Goal: Information Seeking & Learning: Compare options

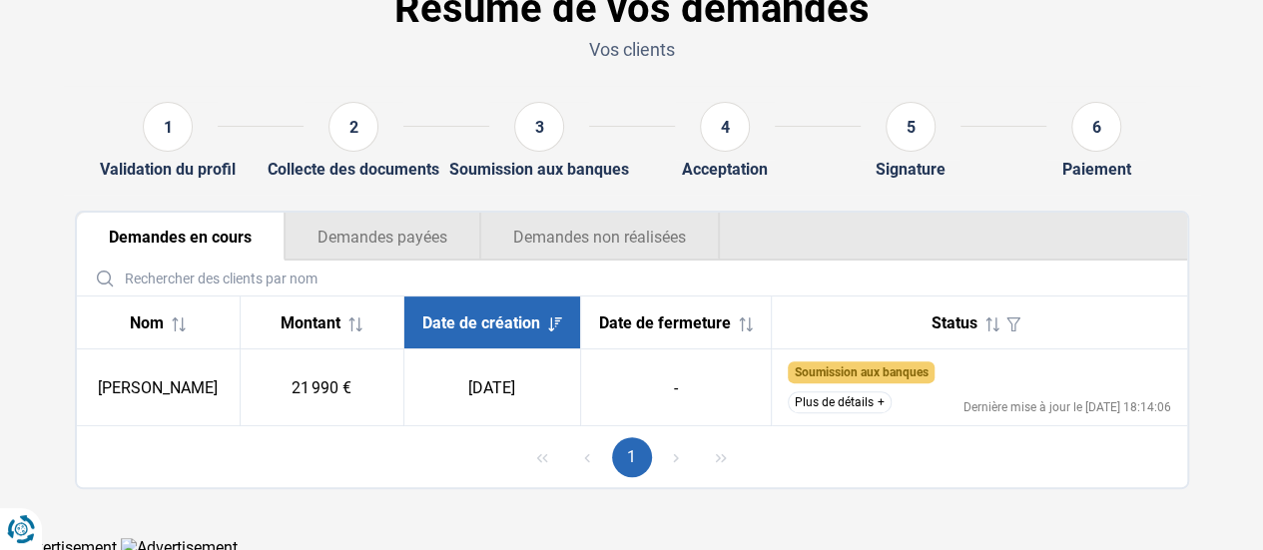
scroll to position [125, 0]
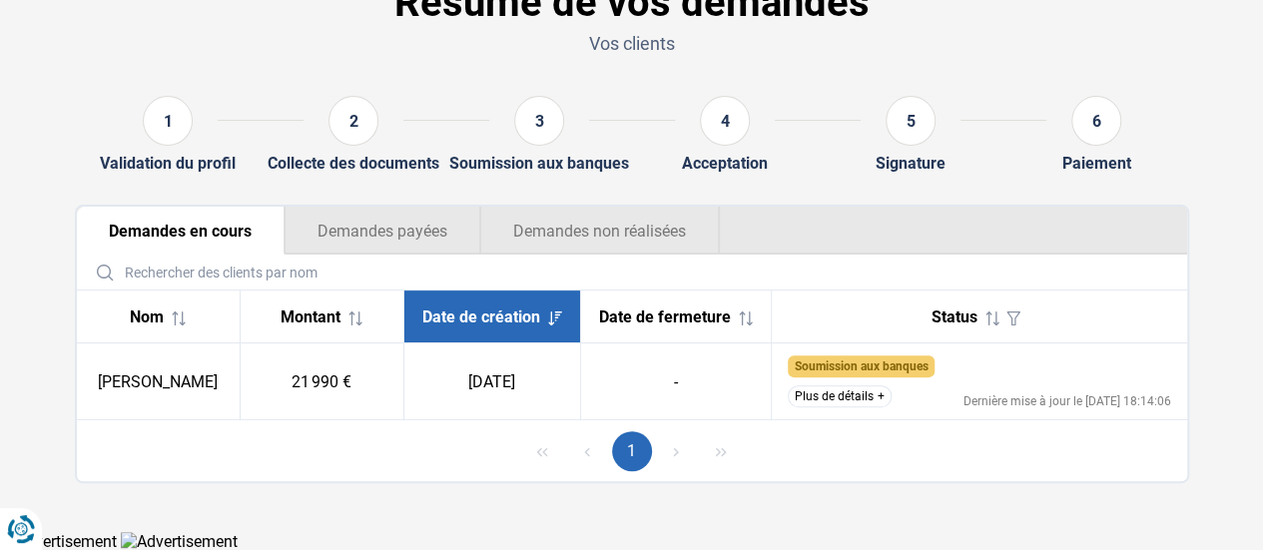
click at [860, 406] on button "Plus de détails" at bounding box center [840, 396] width 104 height 22
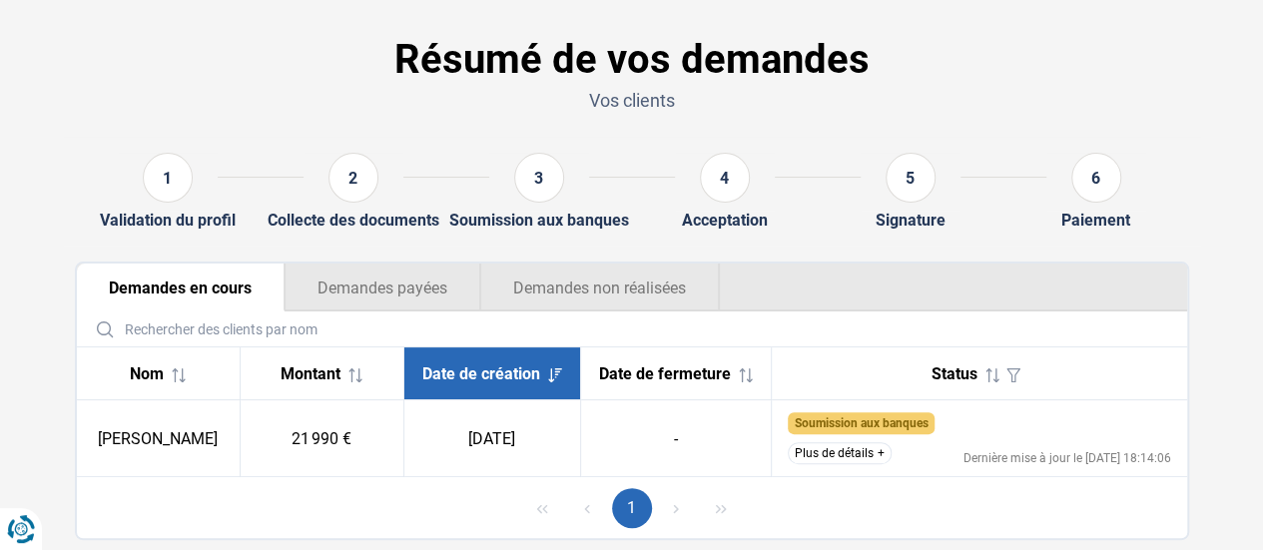
scroll to position [125, 0]
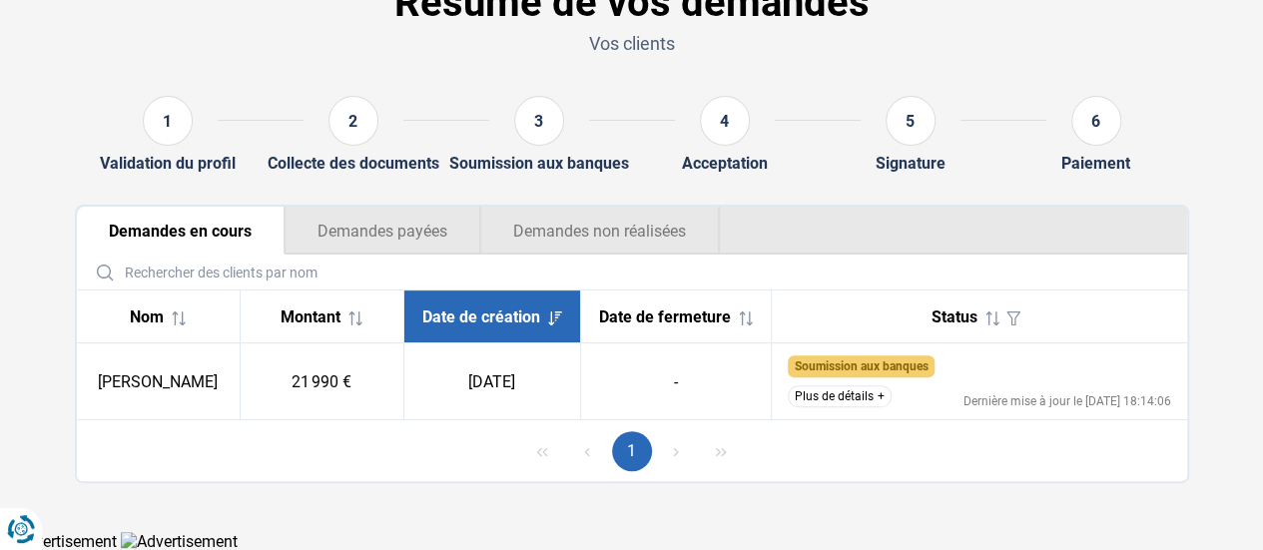
click at [885, 406] on button "Plus de détails" at bounding box center [840, 396] width 104 height 22
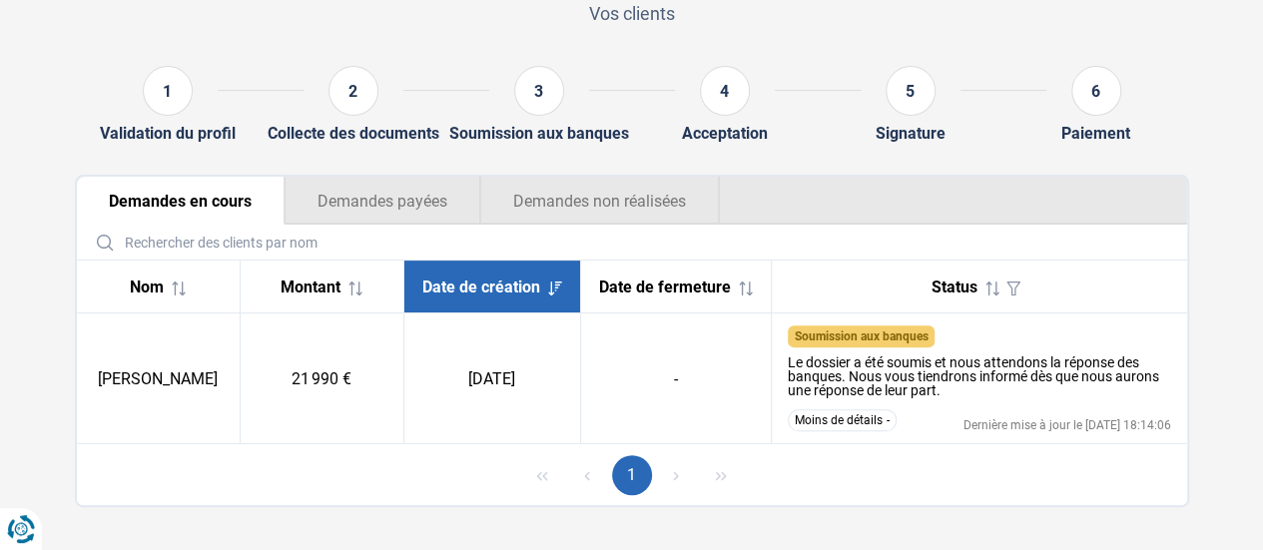
scroll to position [179, 0]
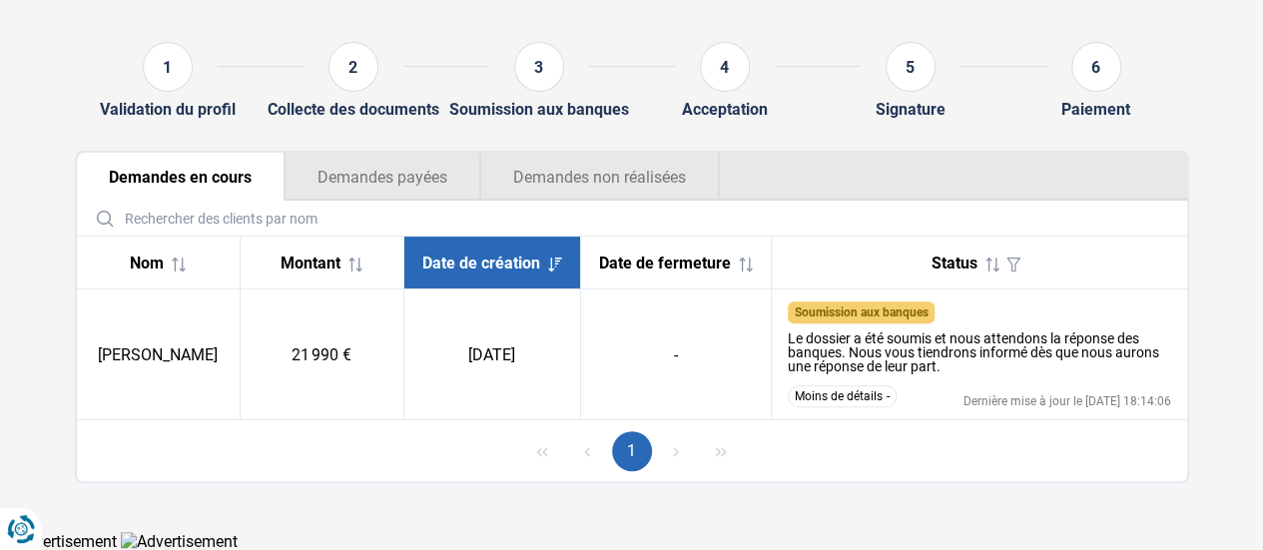
click at [375, 197] on button "Demandes payées" at bounding box center [383, 177] width 196 height 48
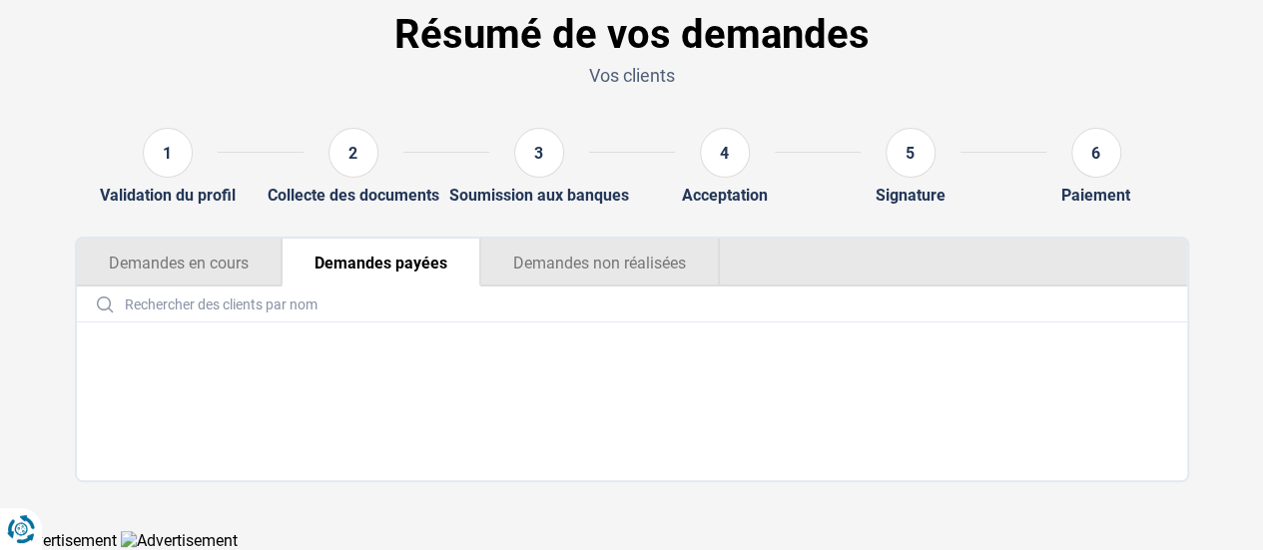
scroll to position [92, 0]
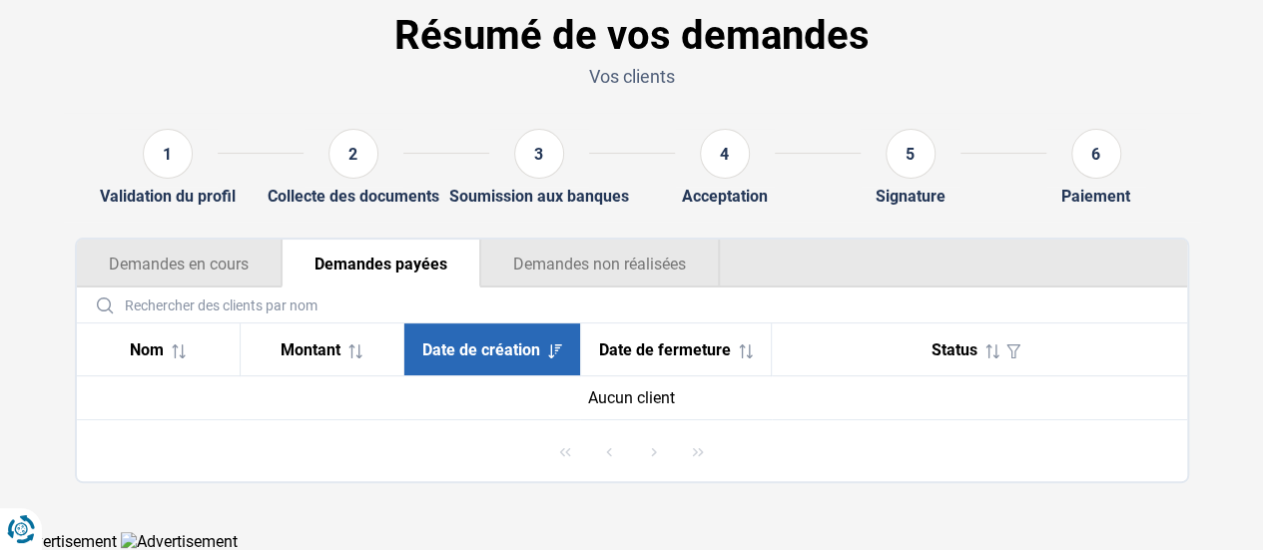
click at [585, 257] on button "Demandes non réalisées" at bounding box center [600, 264] width 240 height 48
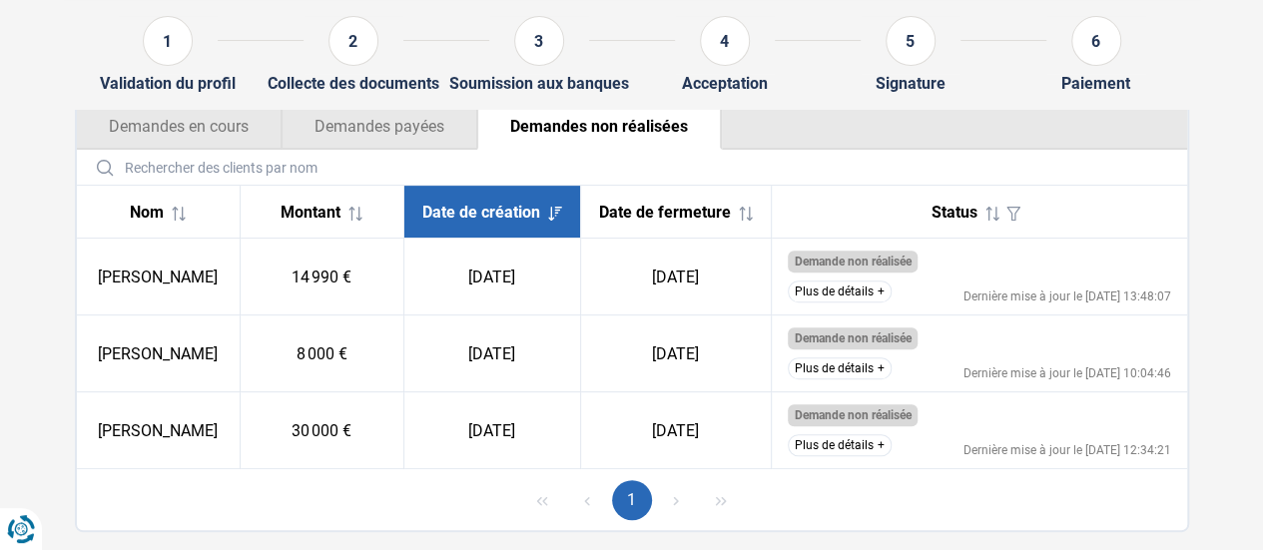
scroll to position [90, 0]
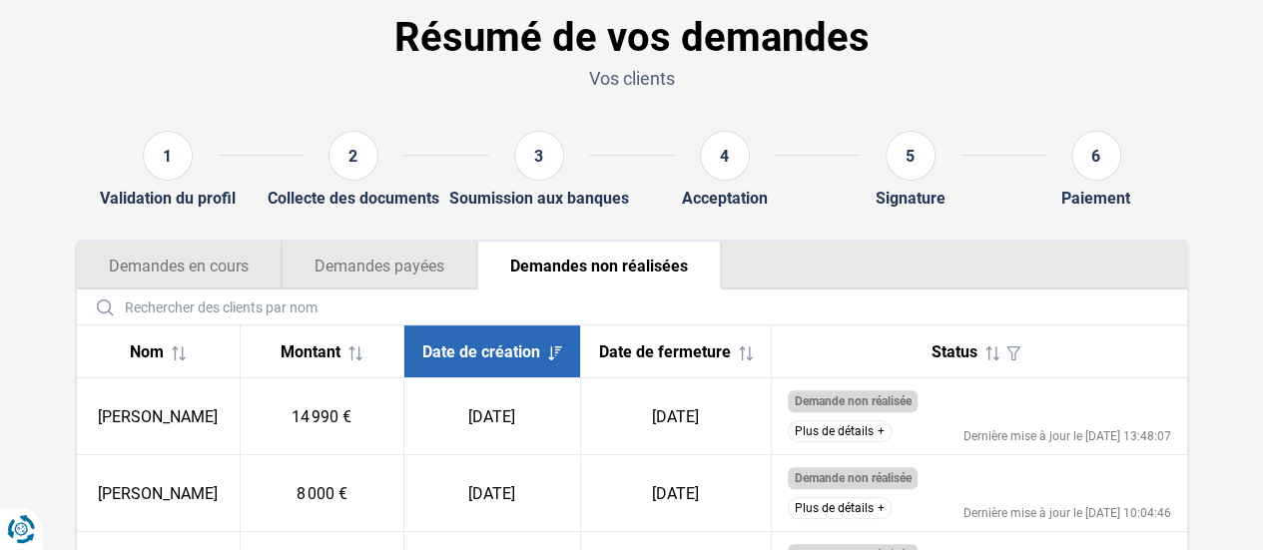
drag, startPoint x: 169, startPoint y: 233, endPoint x: 538, endPoint y: 109, distance: 389.6
click at [170, 235] on div "Résumé de vos demandes Vos clients 1 Validation du profil 2 Collecte des docume…" at bounding box center [632, 335] width 1138 height 674
click at [182, 264] on button "Demandes en cours" at bounding box center [179, 266] width 205 height 48
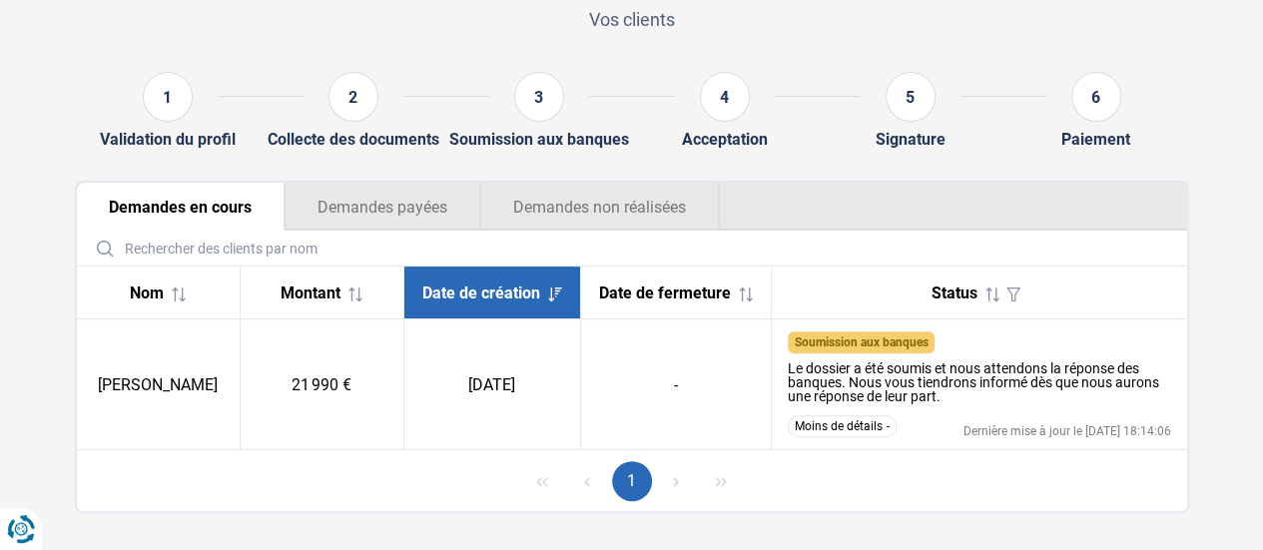
scroll to position [179, 0]
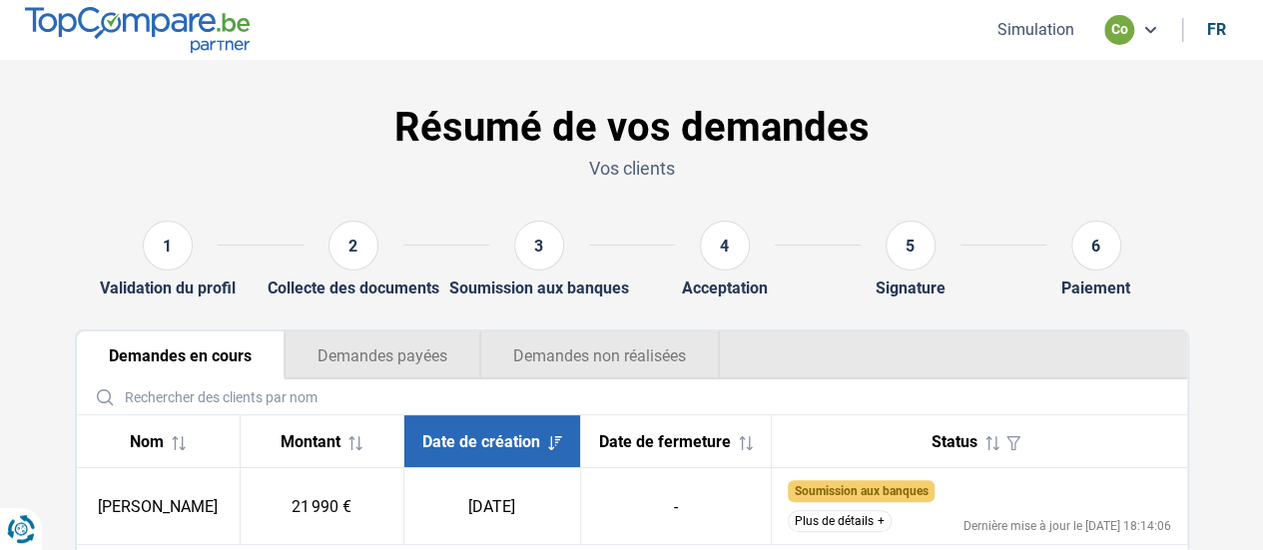
click at [1030, 40] on button "Simulation" at bounding box center [1035, 29] width 89 height 21
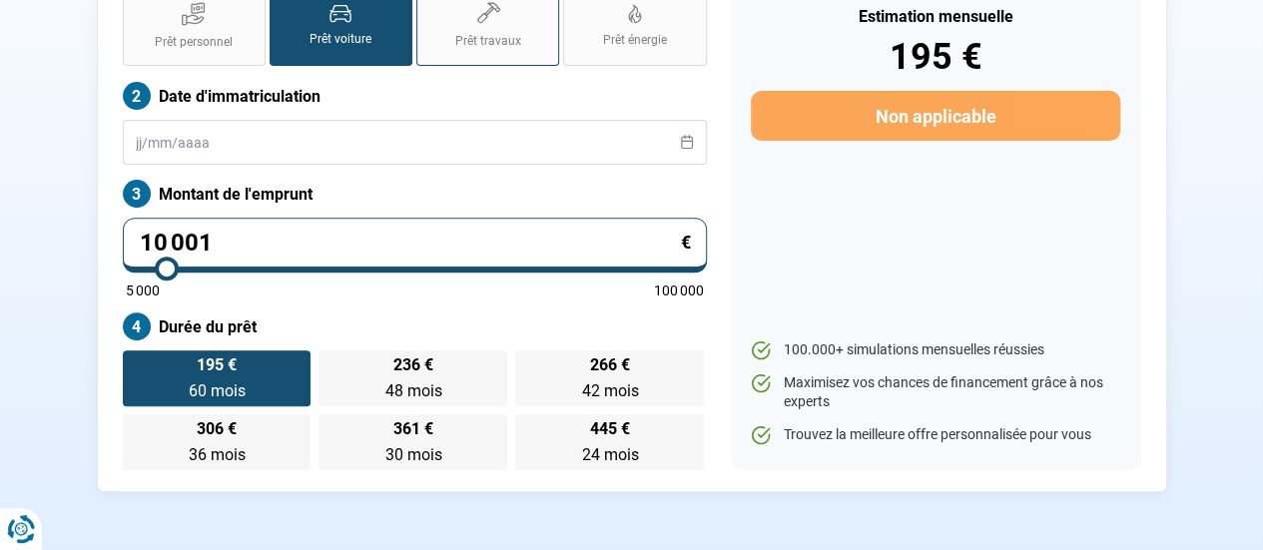
scroll to position [170, 0]
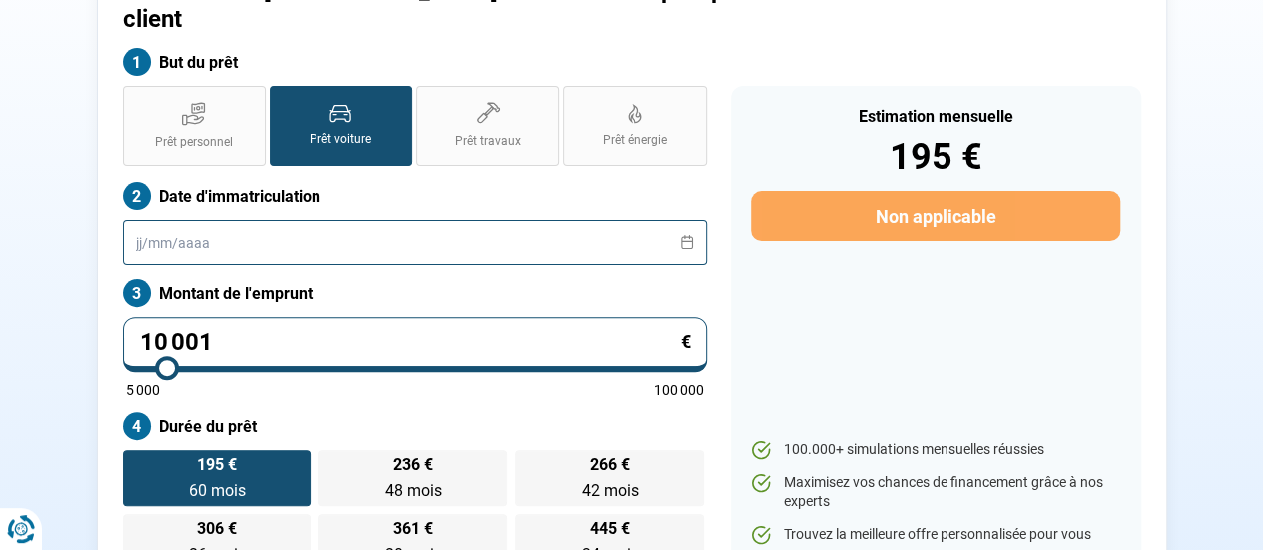
click at [252, 231] on input "text" at bounding box center [415, 242] width 584 height 45
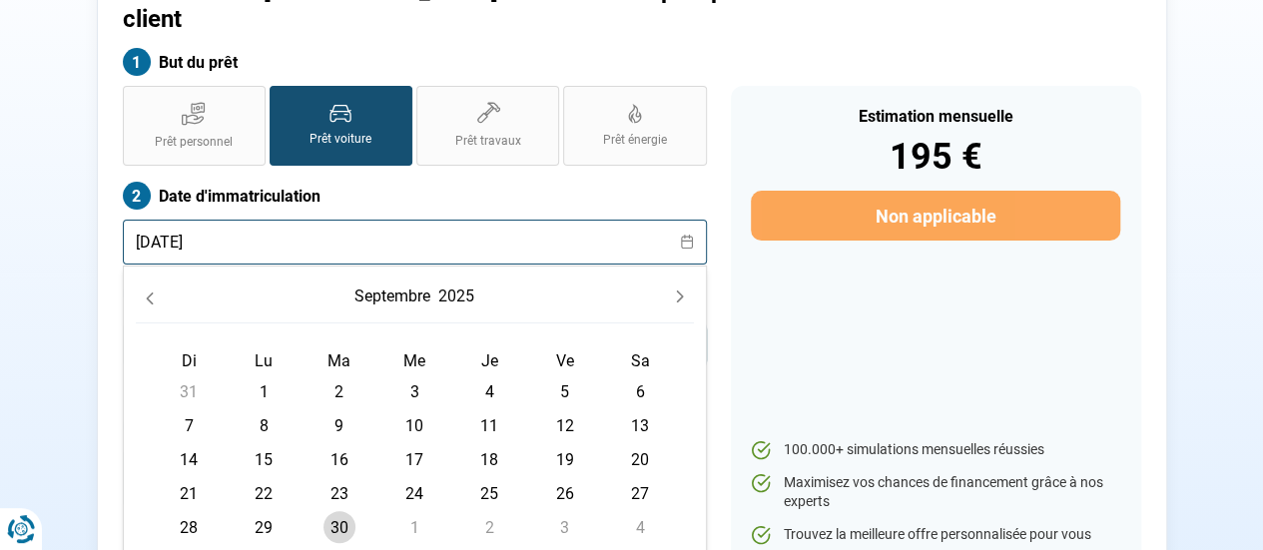
type input "29/03/2019"
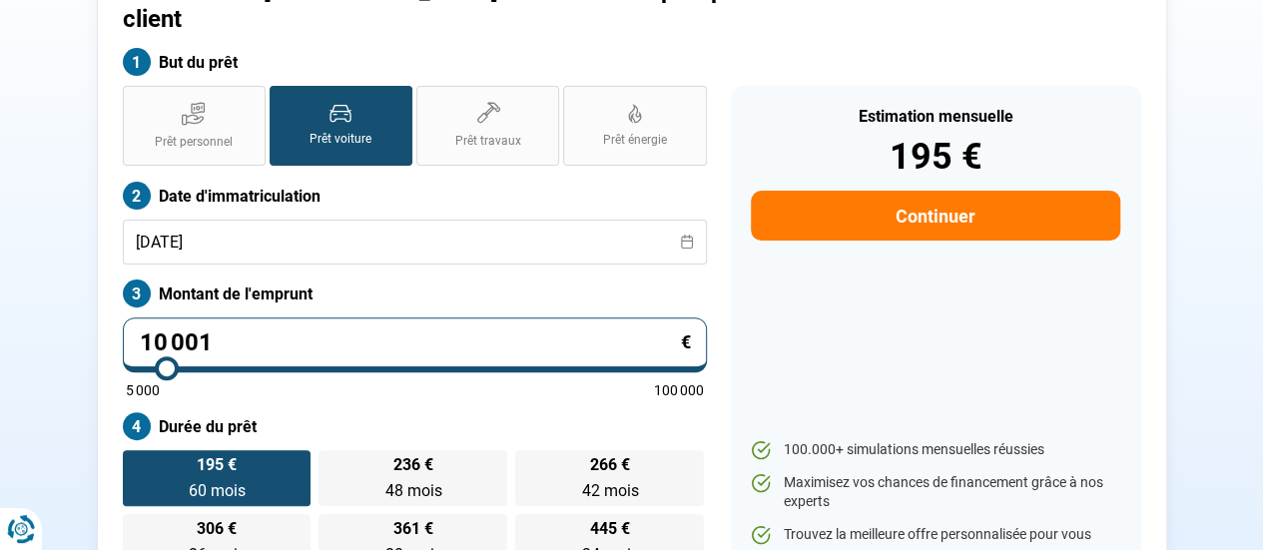
drag, startPoint x: 272, startPoint y: 307, endPoint x: 10, endPoint y: 324, distance: 262.2
click at [10, 326] on section "Transakauto Bruxelles - Demande de prêt pour votre client But du prêt Prêt pers…" at bounding box center [631, 273] width 1263 height 766
type input "2"
type input "5000"
type input "28"
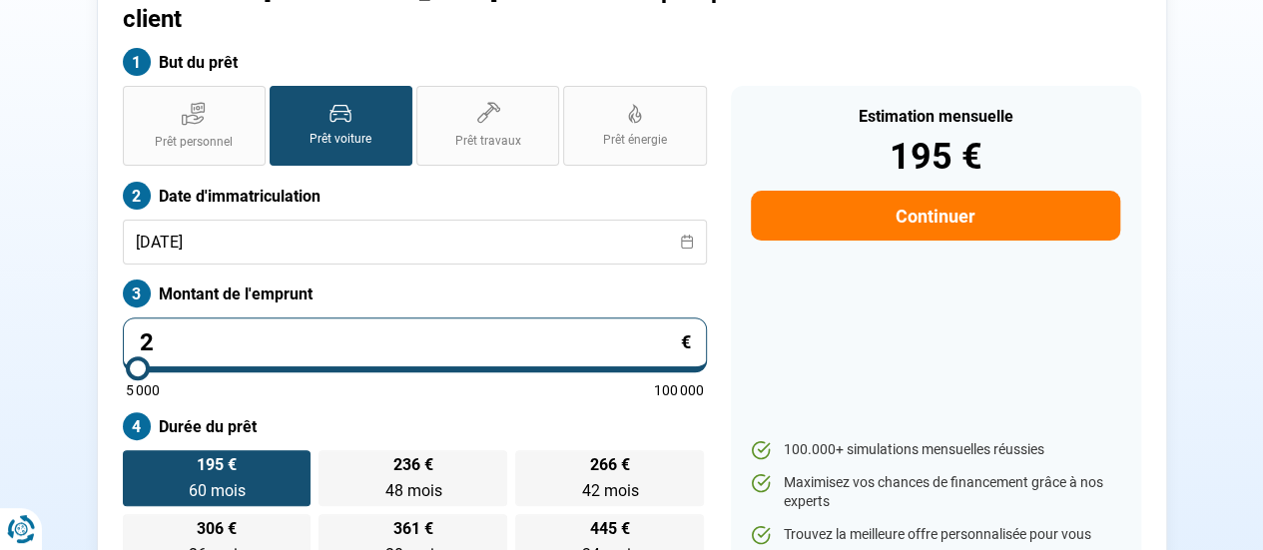
type input "5000"
type input "289"
type input "5000"
type input "2 899"
type input "5000"
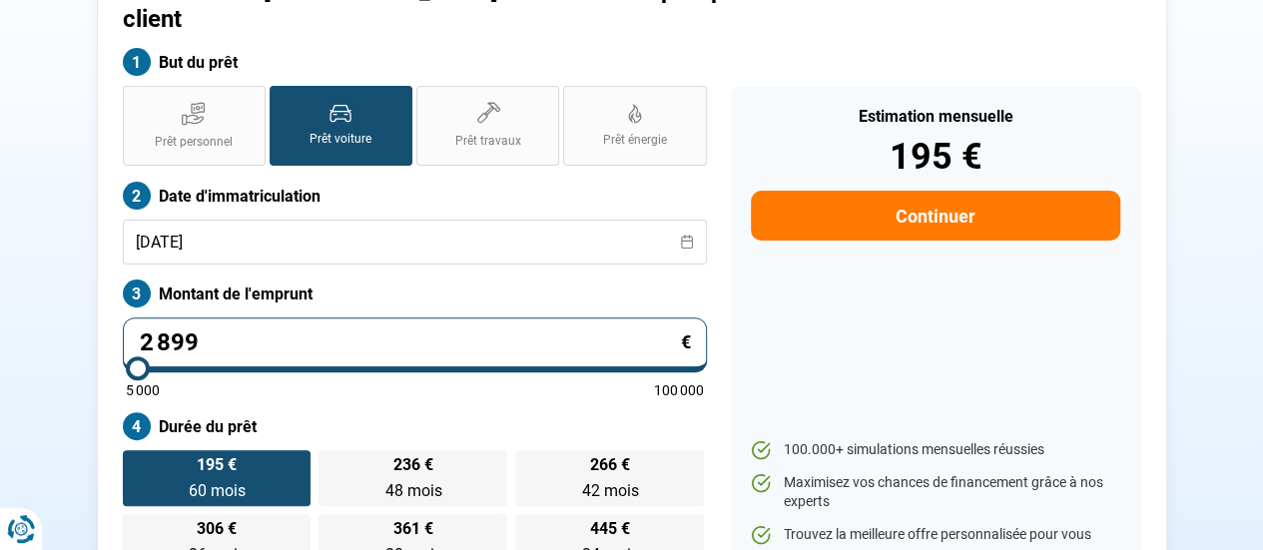
type input "28 990"
type input "29000"
type input "28 990"
type input "29000"
drag, startPoint x: 290, startPoint y: 372, endPoint x: 390, endPoint y: 388, distance: 102.1
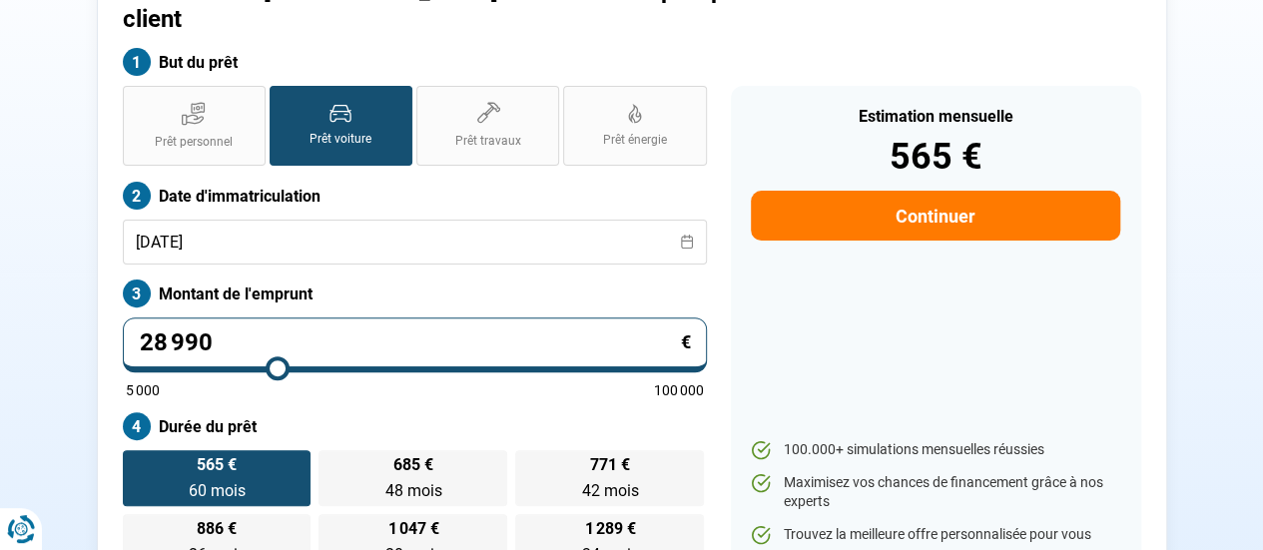
click at [290, 371] on div "Prêt personnel Prêt voiture Prêt travaux Prêt énergie Prêt voiture Date d'immat…" at bounding box center [415, 328] width 608 height 484
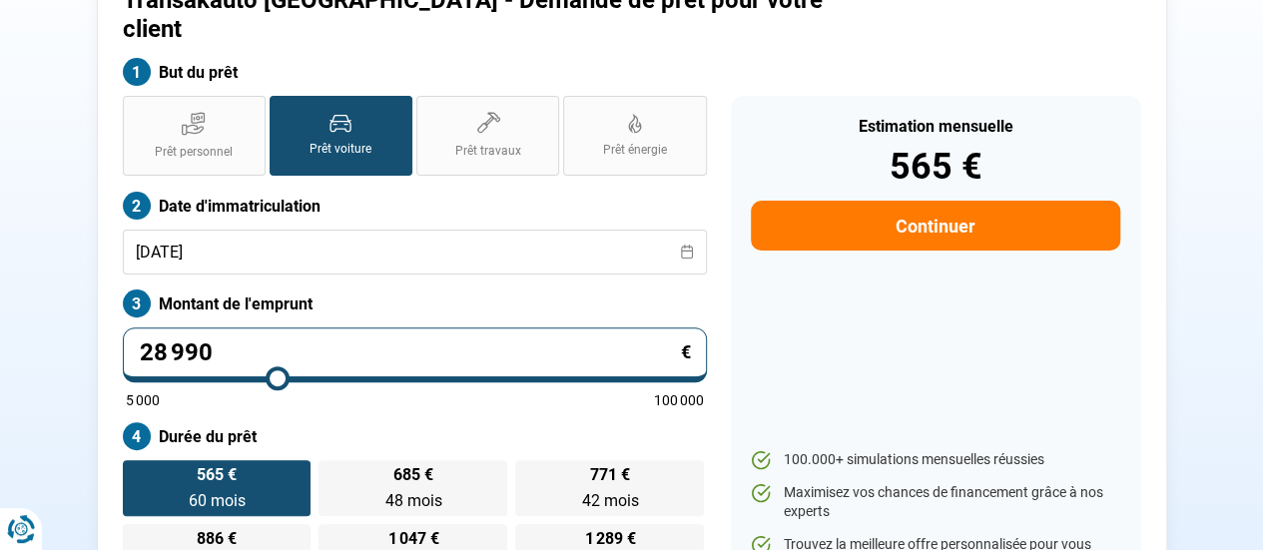
scroll to position [188, 0]
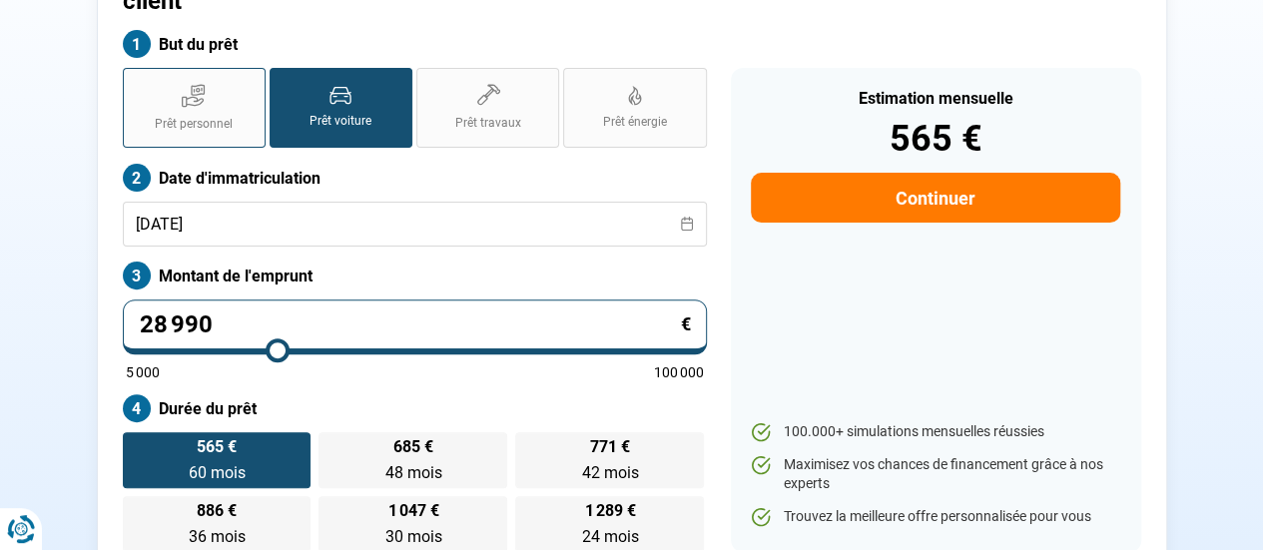
click at [235, 79] on label "Prêt personnel" at bounding box center [194, 108] width 143 height 80
click at [136, 79] on input "Prêt personnel" at bounding box center [129, 74] width 13 height 13
radio input "true"
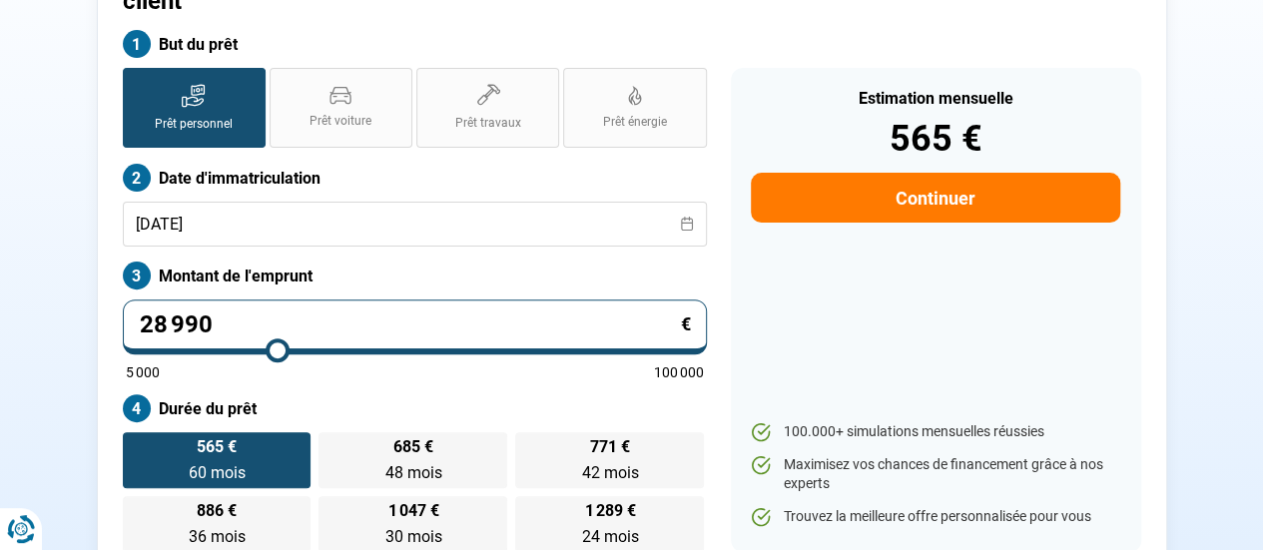
radio input "false"
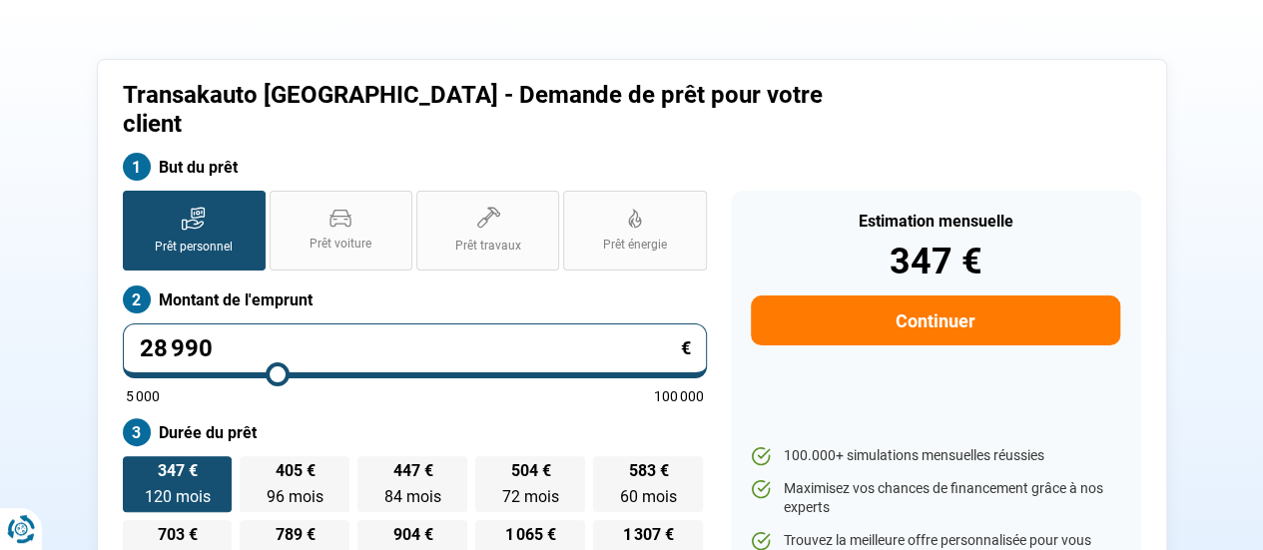
scroll to position [88, 0]
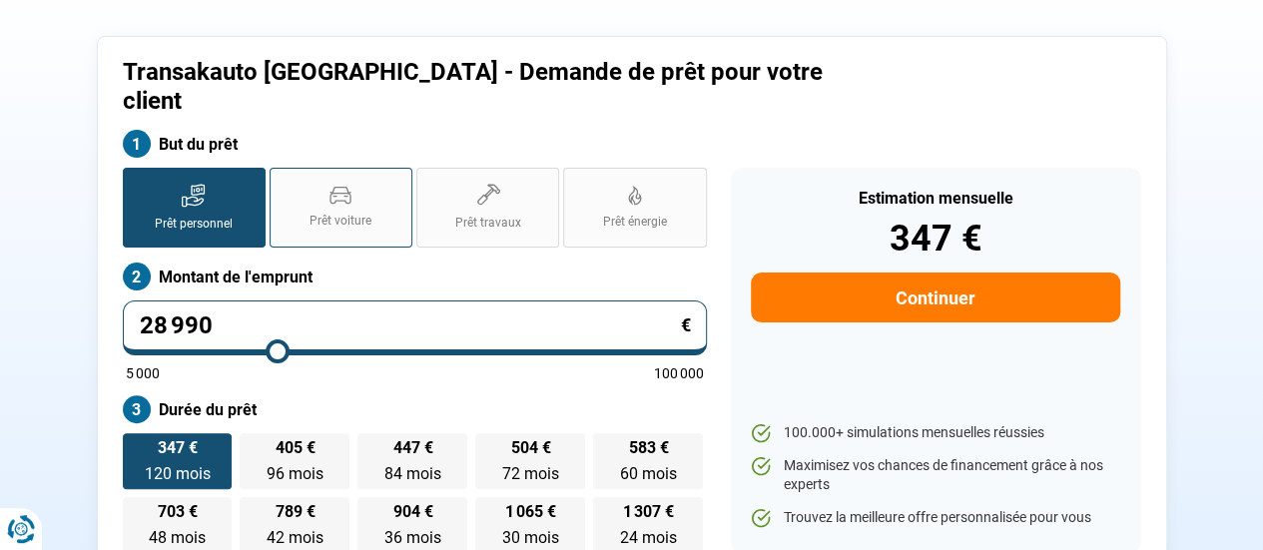
click at [352, 213] on span "Prêt voiture" at bounding box center [341, 221] width 62 height 17
click at [387, 168] on label "Prêt voiture" at bounding box center [341, 208] width 143 height 80
click at [283, 168] on input "Prêt voiture" at bounding box center [276, 174] width 13 height 13
radio input "true"
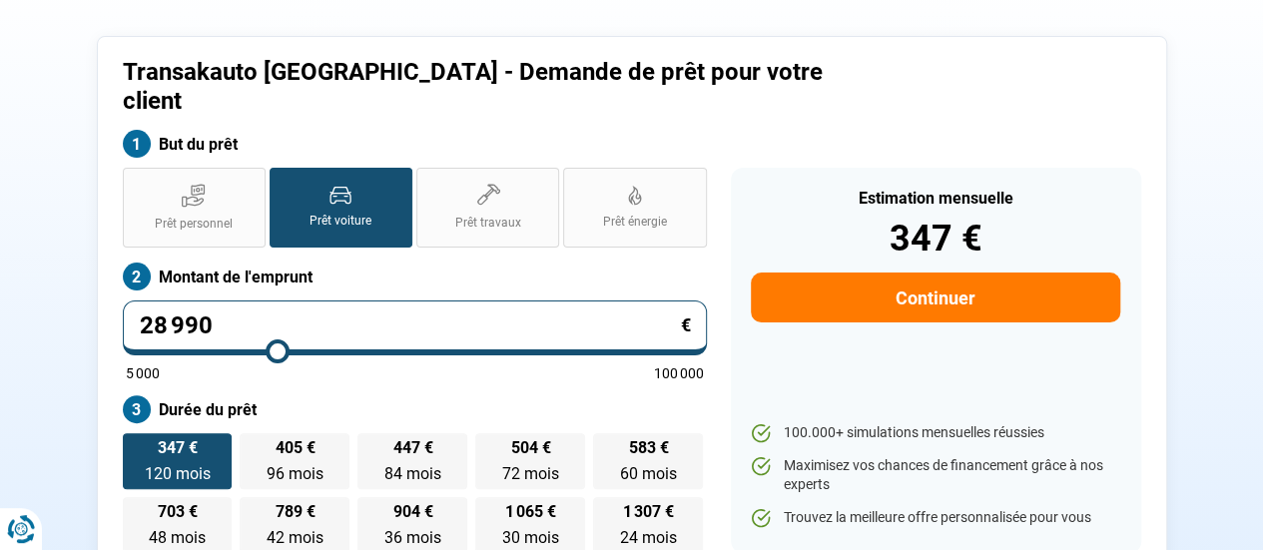
radio input "true"
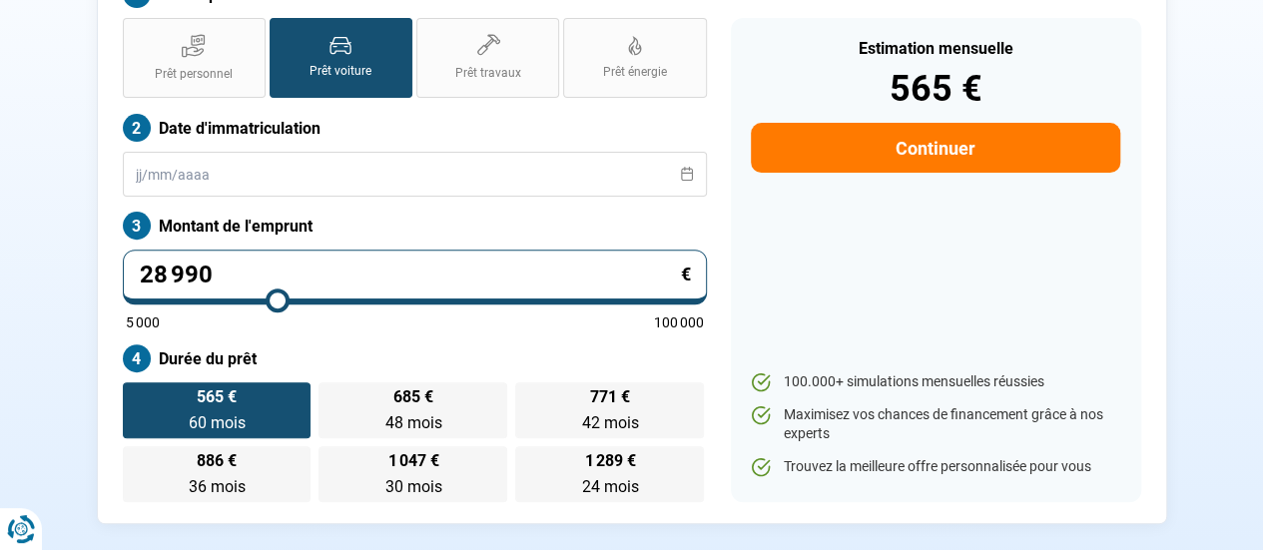
scroll to position [0, 0]
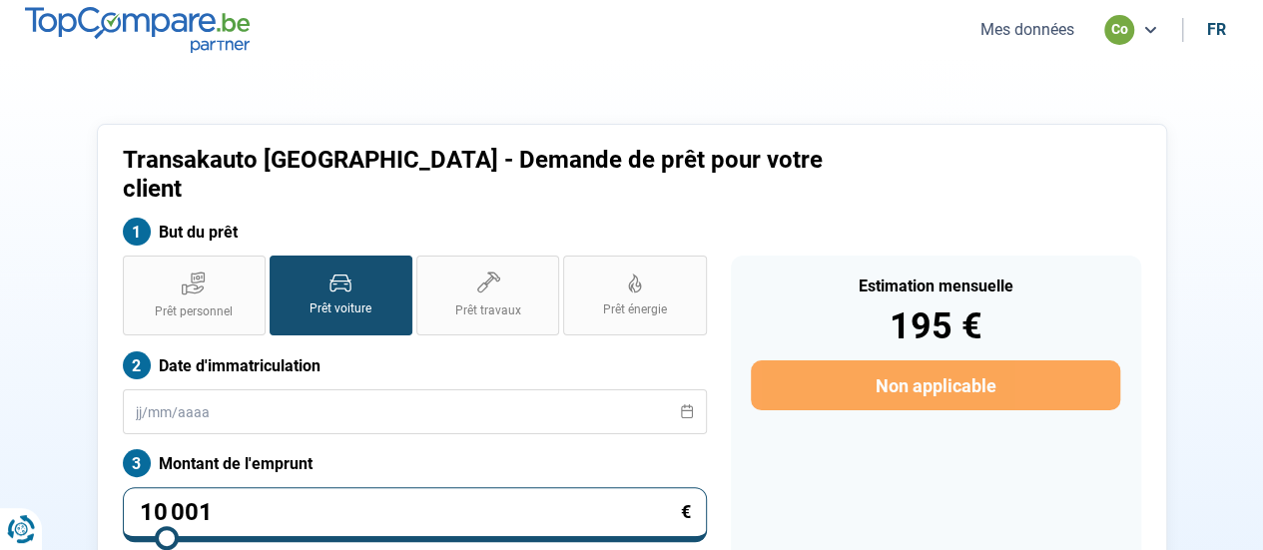
click at [1075, 33] on button "Mes données" at bounding box center [1027, 29] width 106 height 21
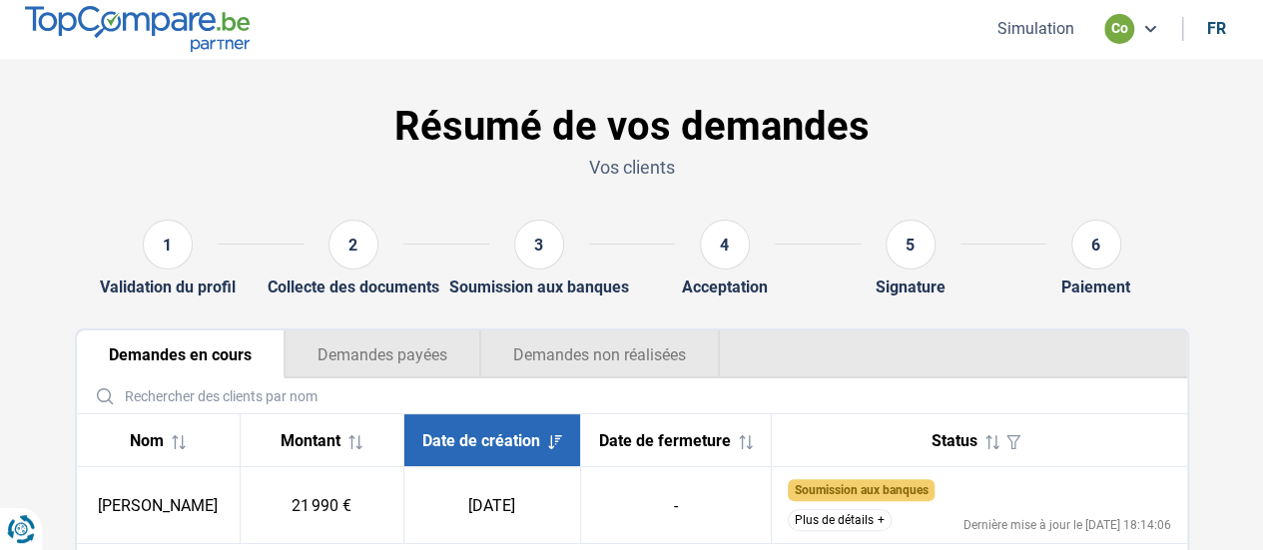
scroll to position [125, 0]
